Goal: Task Accomplishment & Management: Manage account settings

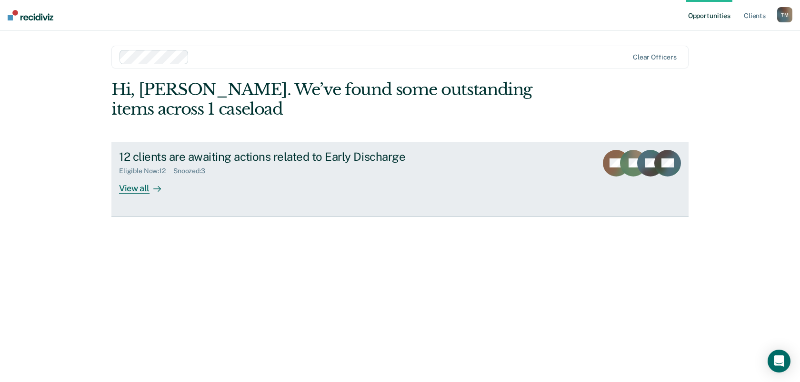
click at [183, 193] on div "12 clients are awaiting actions related to Early Discharge Eligible Now : 12 Sn…" at bounding box center [297, 172] width 357 height 44
